Goal: Task Accomplishment & Management: Manage account settings

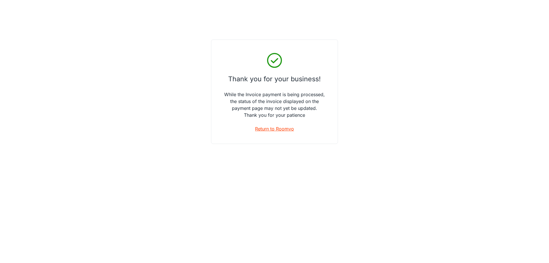
click at [273, 130] on link "Return to Roomvo" at bounding box center [274, 128] width 39 height 7
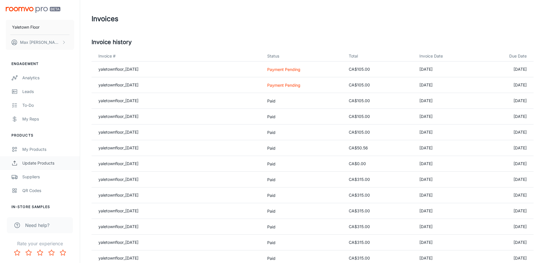
click at [52, 166] on div "Update Products" at bounding box center [48, 163] width 52 height 6
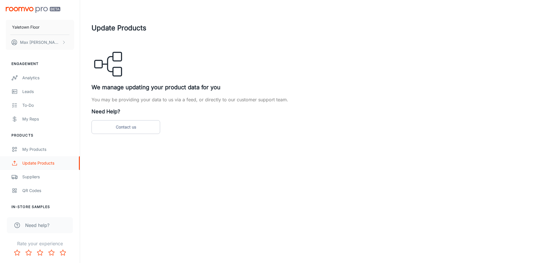
click at [36, 162] on div "Update Products" at bounding box center [48, 163] width 52 height 6
click at [39, 148] on div "My Products" at bounding box center [48, 149] width 52 height 6
